Goal: Information Seeking & Learning: Learn about a topic

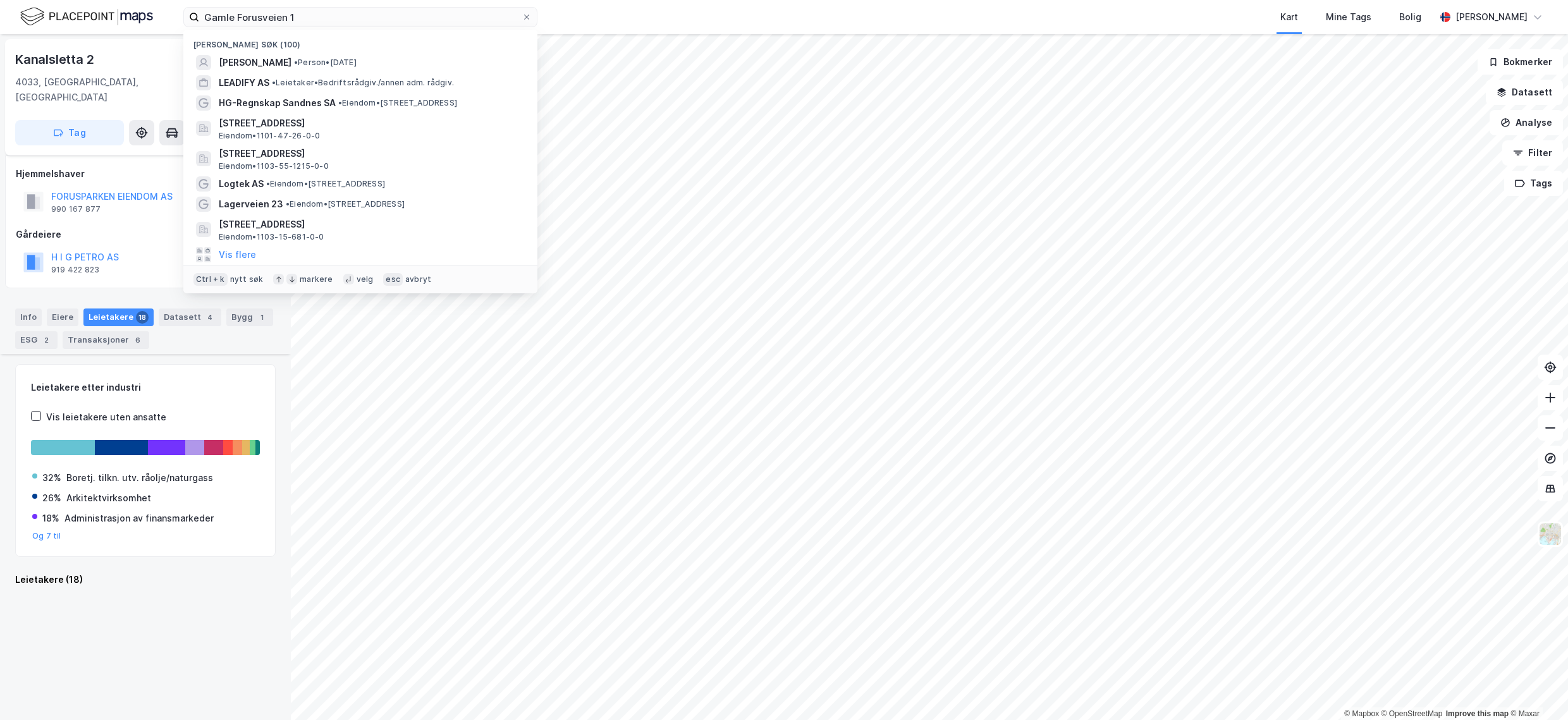
scroll to position [770, 0]
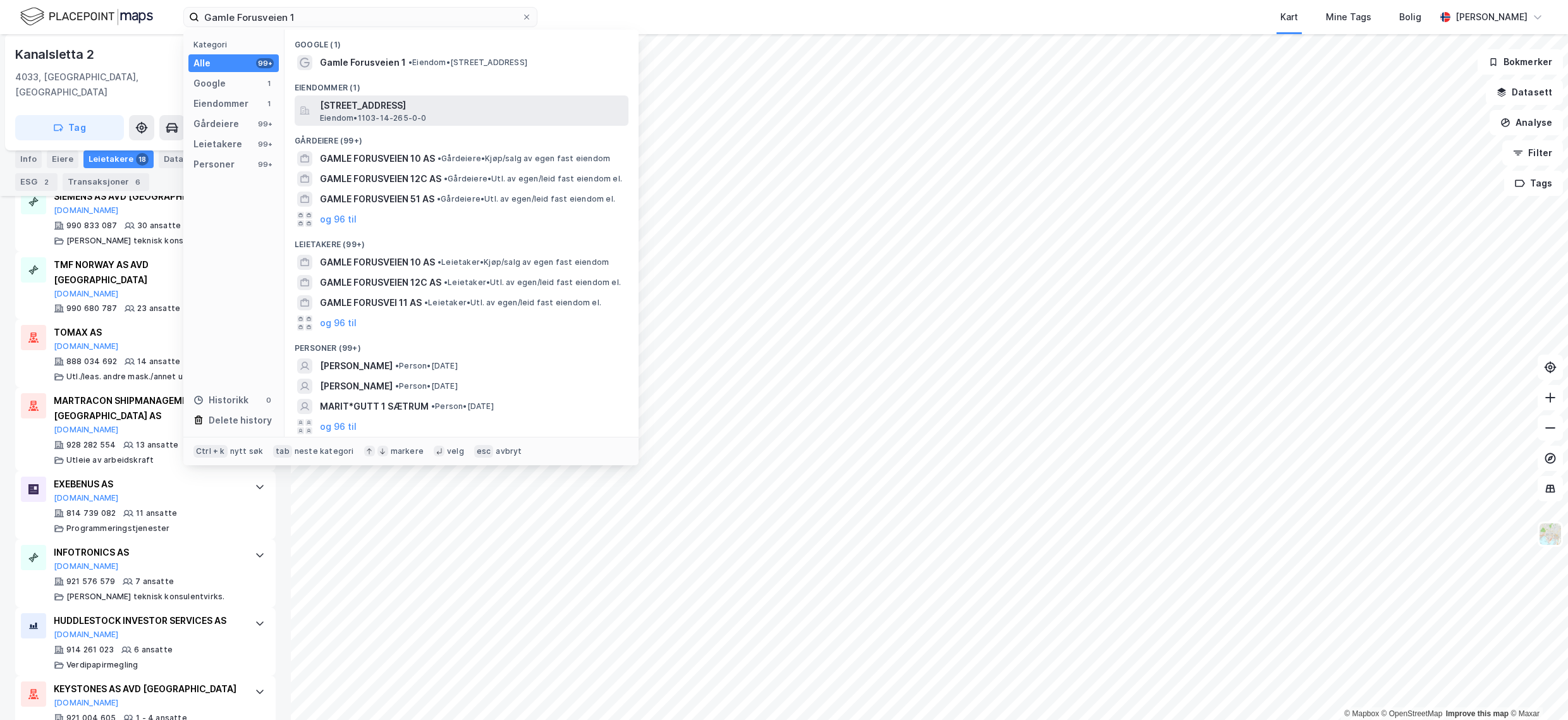
type input "Gamle Forusveien 1"
click at [495, 115] on div "[STREET_ADDRESS] • 1103-14-265-0-0" at bounding box center [472, 111] width 306 height 26
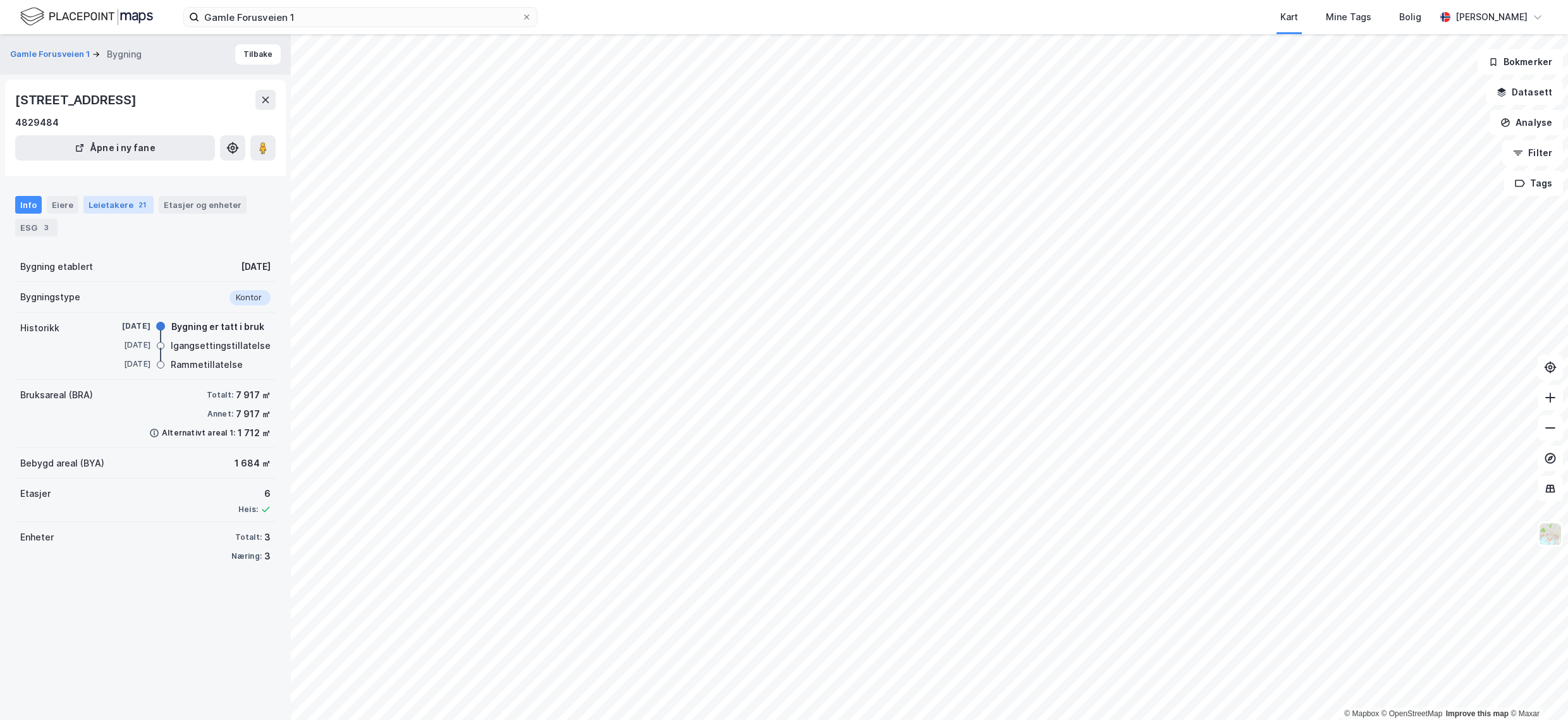
click at [126, 208] on div "Leietakere 21" at bounding box center [118, 204] width 70 height 18
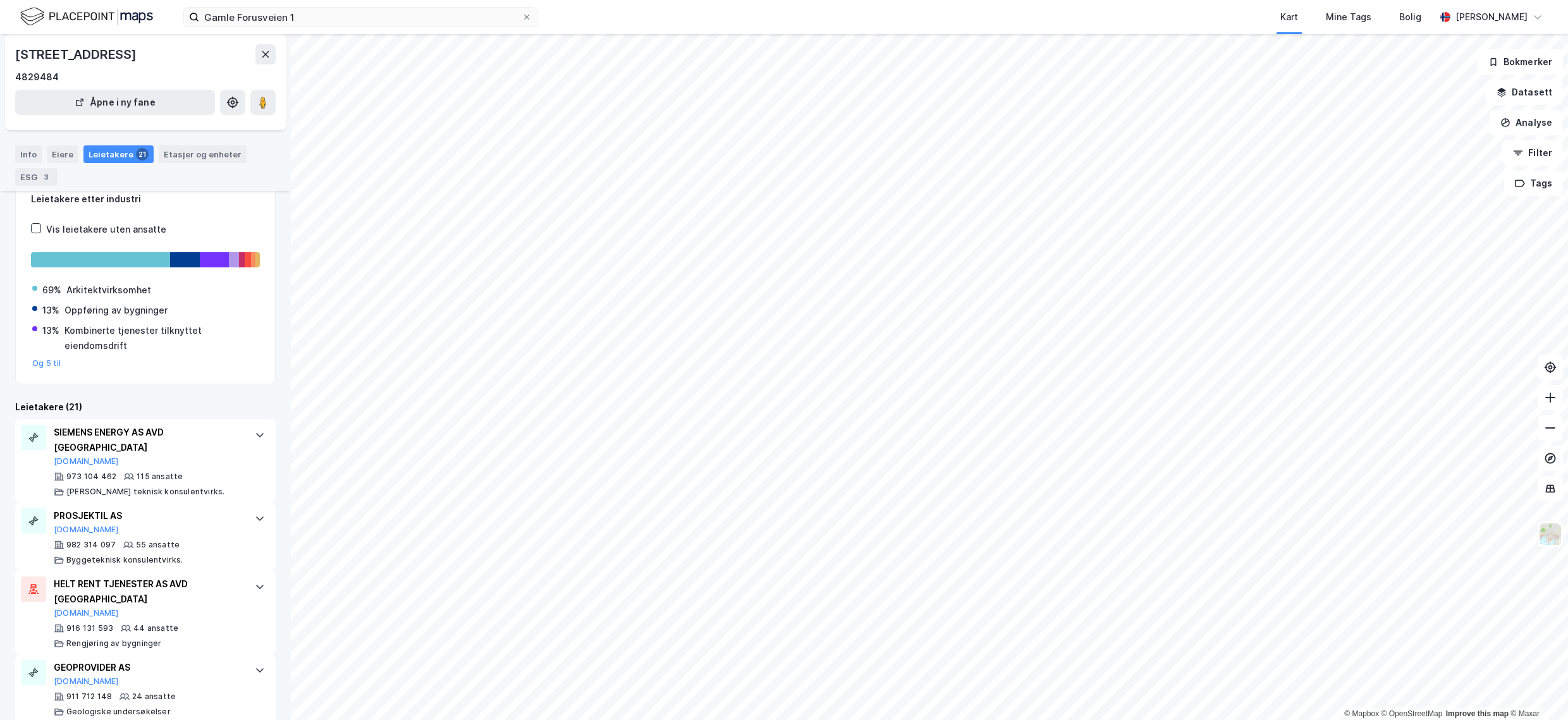
scroll to position [84, 0]
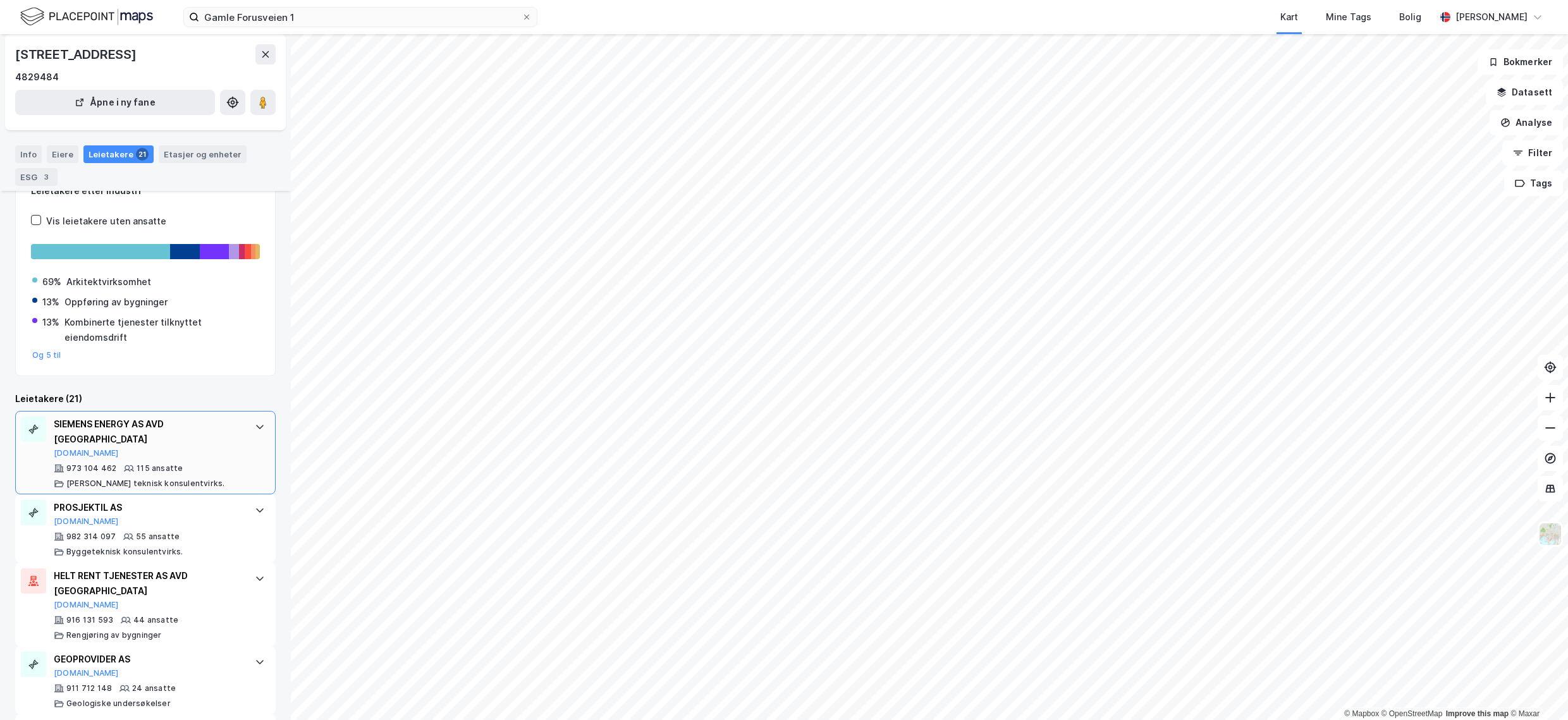
click at [197, 447] on div "SIEMENS ENERGY AS AVD STAVANGER [DOMAIN_NAME] 973 104 462 115 ansatte [PERSON_N…" at bounding box center [148, 453] width 189 height 72
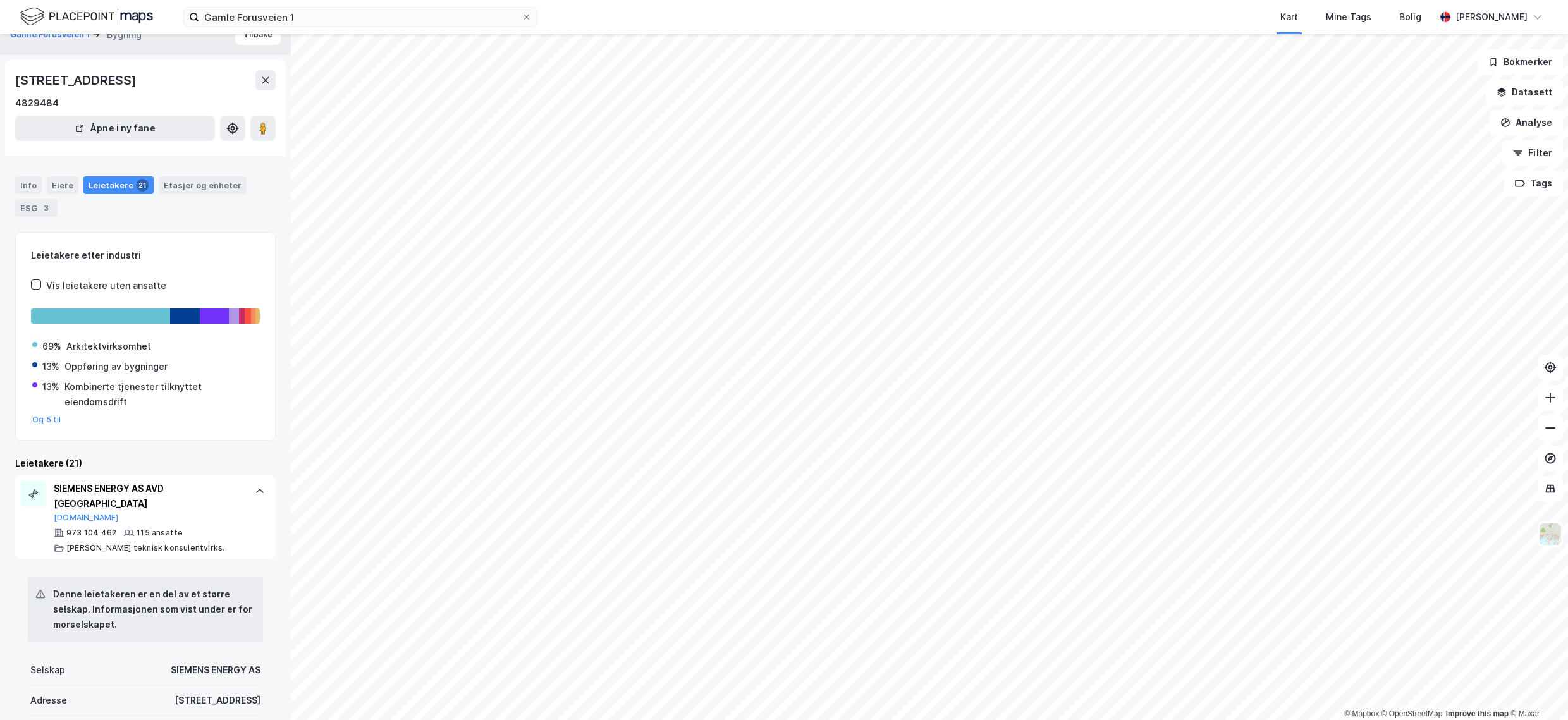
scroll to position [0, 0]
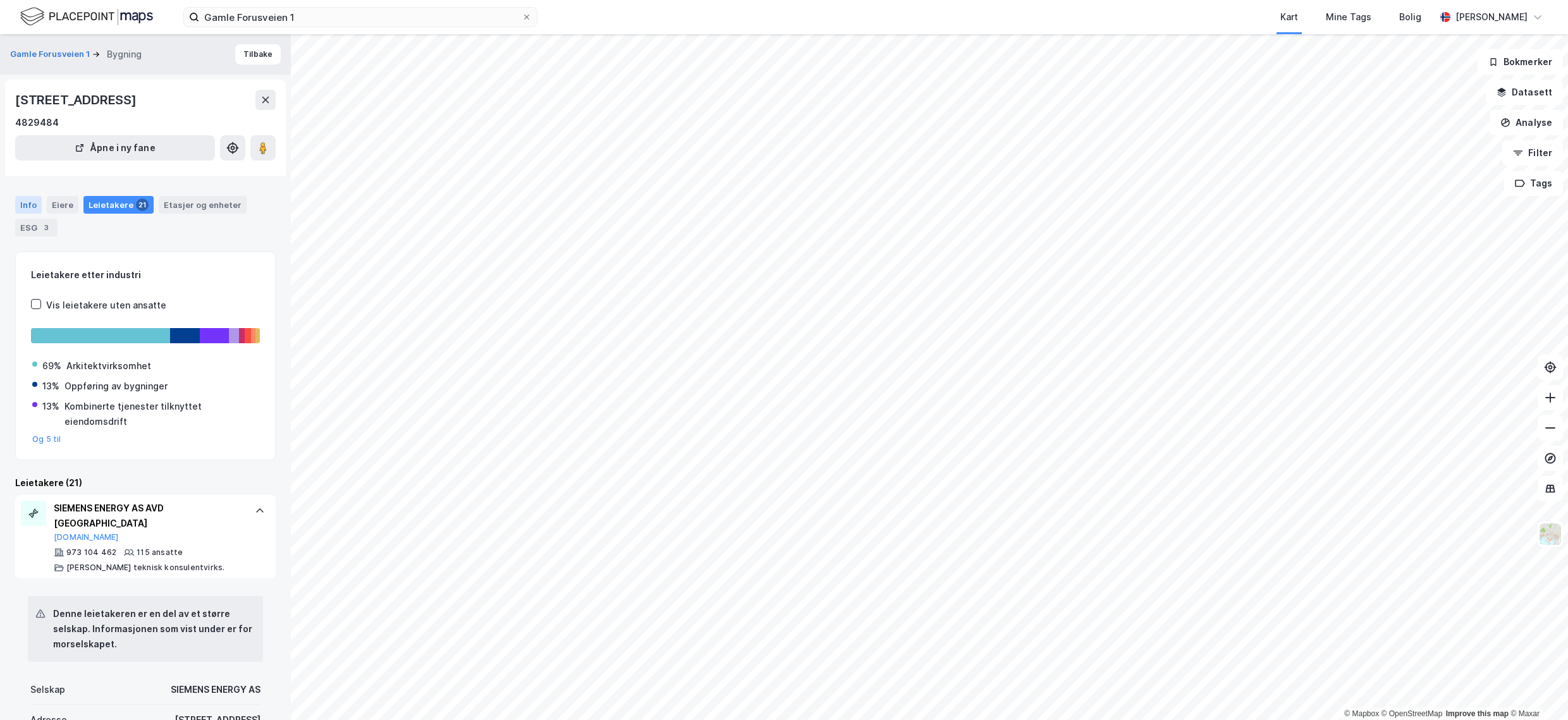
click at [20, 202] on div "Info" at bounding box center [28, 204] width 27 height 18
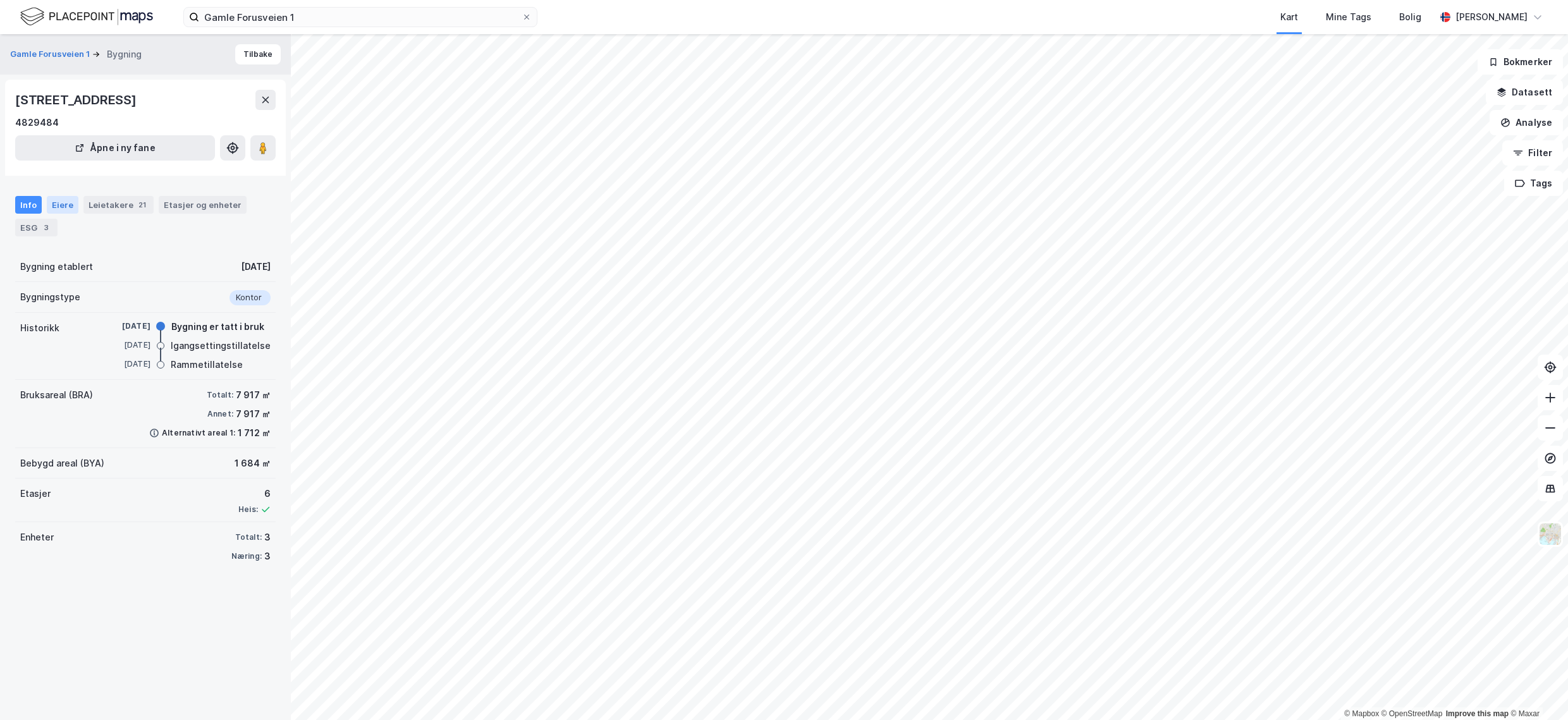
click at [58, 208] on div "Eiere" at bounding box center [62, 204] width 31 height 18
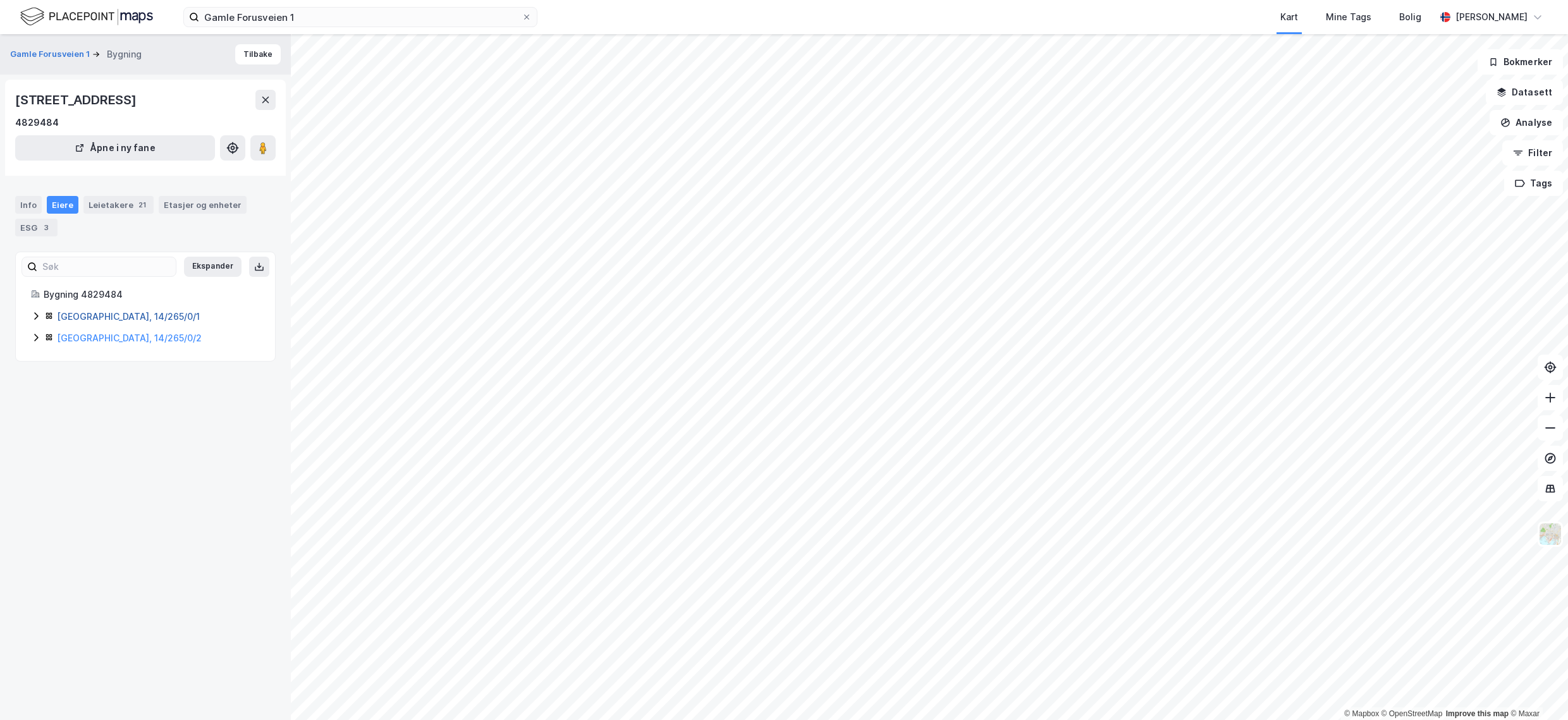
click at [126, 320] on link "[GEOGRAPHIC_DATA], 14/265/0/1" at bounding box center [128, 316] width 143 height 10
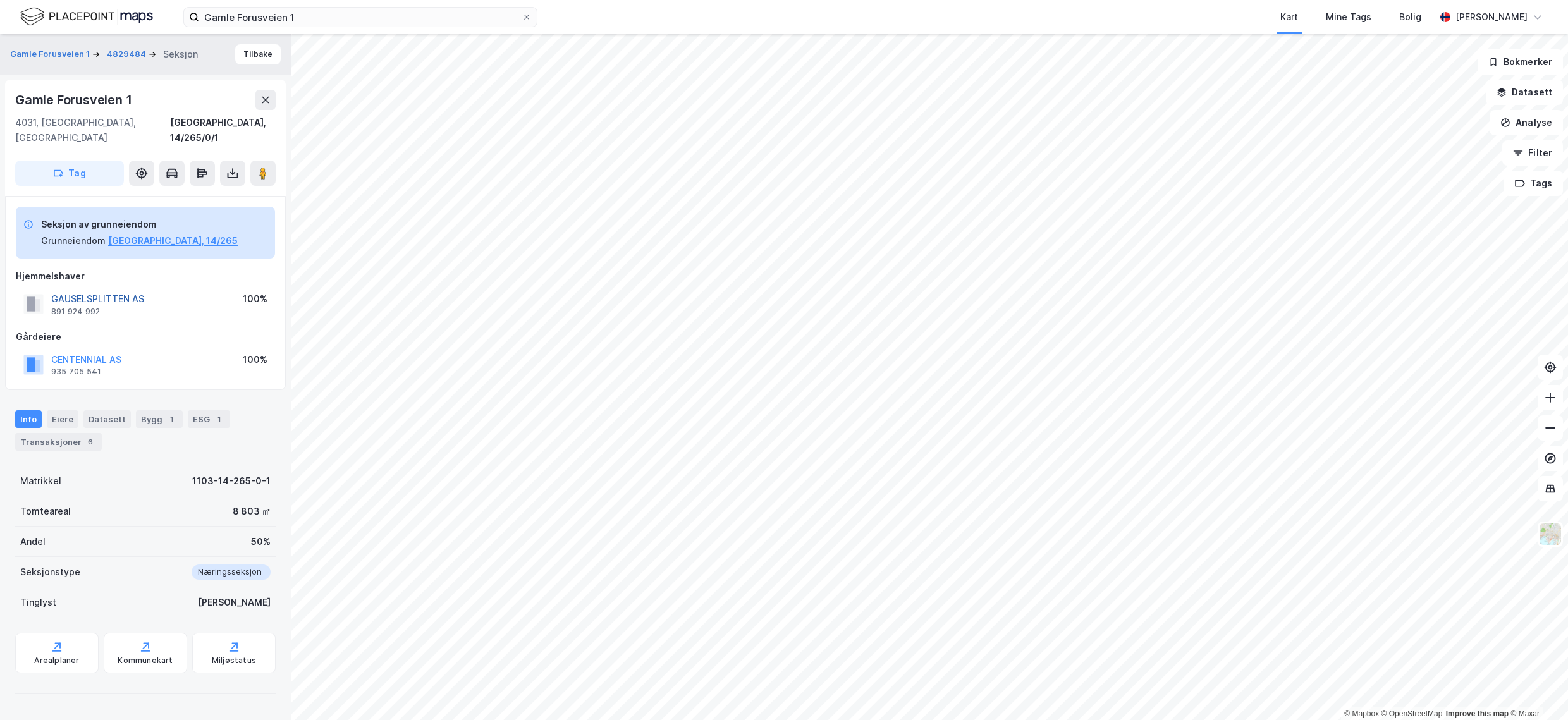
click at [0, 0] on button "GAUSELSPLITTEN AS" at bounding box center [0, 0] width 0 height 0
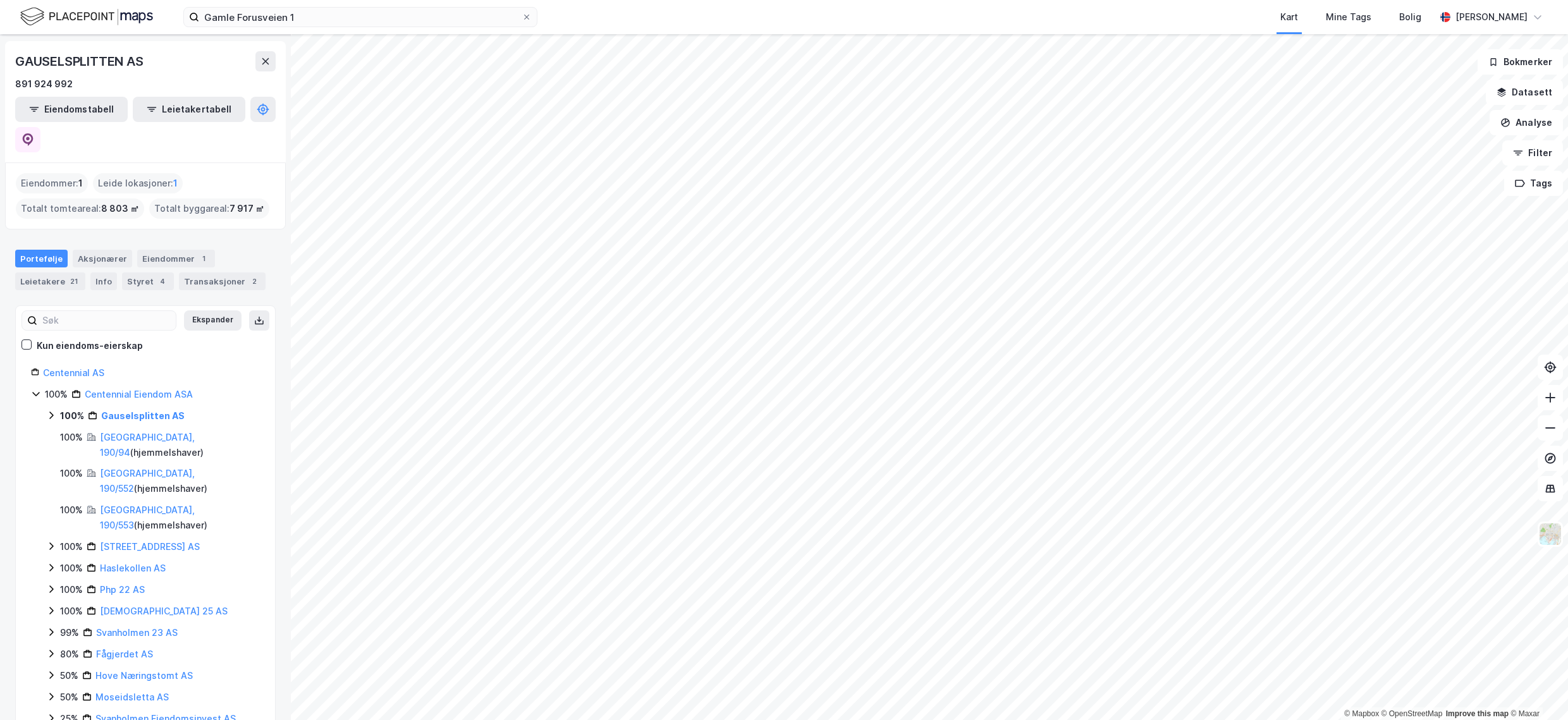
scroll to position [40, 0]
